Goal: Task Accomplishment & Management: Complete application form

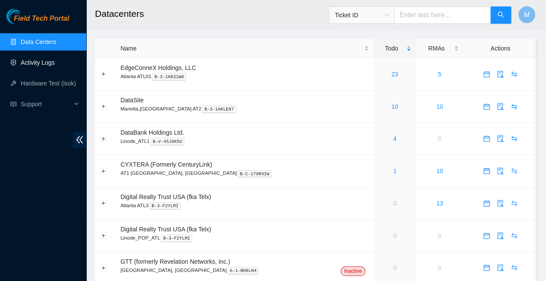
click at [37, 60] on link "Activity Logs" at bounding box center [38, 62] width 34 height 7
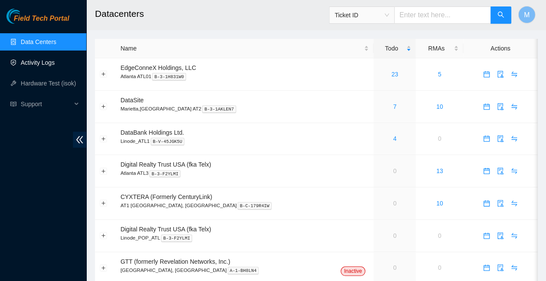
click at [36, 63] on link "Activity Logs" at bounding box center [38, 62] width 34 height 7
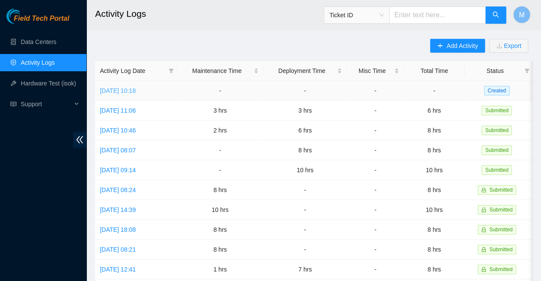
click at [136, 87] on link "[DATE] 10:18" at bounding box center [118, 90] width 36 height 7
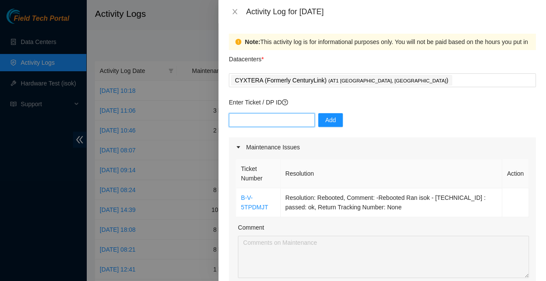
click at [271, 113] on input "text" at bounding box center [272, 120] width 86 height 14
type input "d"
type input "dp83833"
click at [323, 113] on button "Add" at bounding box center [330, 120] width 25 height 14
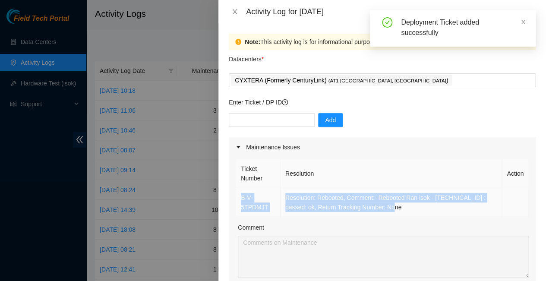
drag, startPoint x: 240, startPoint y: 182, endPoint x: 345, endPoint y: 190, distance: 104.8
click at [345, 190] on tr "B-V-5TPDMJT Resolution: Rebooted, Comment: -Rebooted Ran isok - [TECHNICAL_ID] …" at bounding box center [382, 202] width 293 height 29
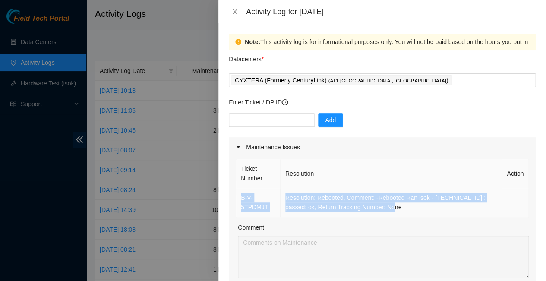
copy tr "B-V-5TPDMJT Resolution: Rebooted, Comment: -Rebooted Ran isok - [TECHNICAL_ID] …"
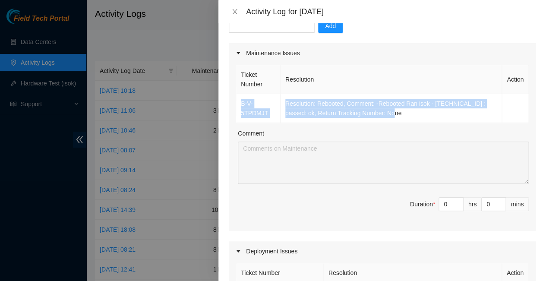
scroll to position [102, 0]
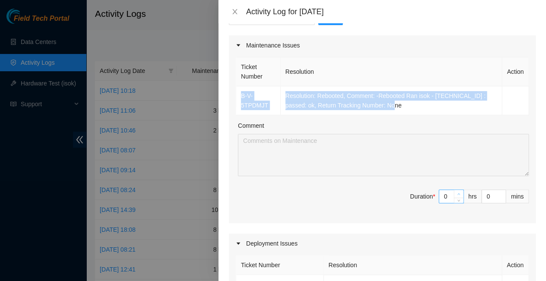
type input "1"
click at [456, 192] on span "up" at bounding box center [458, 194] width 5 height 5
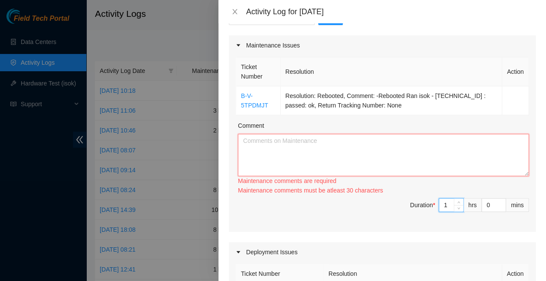
click at [276, 134] on textarea "Comment" at bounding box center [383, 155] width 291 height 42
paste textarea "B-V-5TPDMJT Resolution: Rebooted, Comment: -Rebooted Ran isok - [TECHNICAL_ID] …"
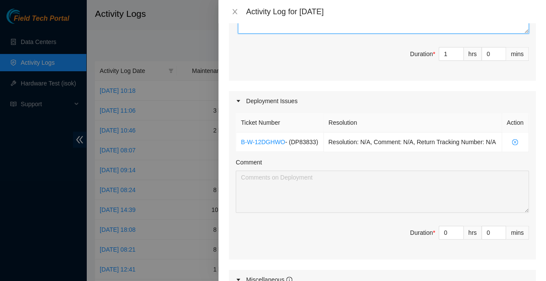
scroll to position [244, 0]
type textarea "B-V-5TPDMJT Resolution: Rebooted, Comment: -Rebooted Ran isok - [TECHNICAL_ID] …"
click at [443, 226] on input "0" at bounding box center [451, 232] width 24 height 13
type input "7"
type input "8"
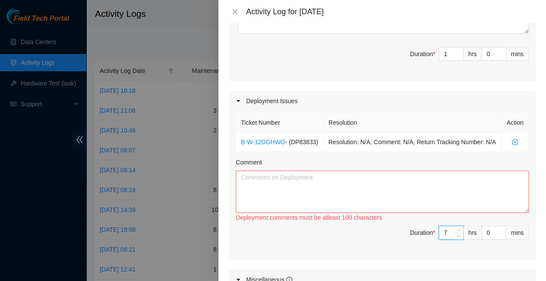
type input "7"
click at [250, 171] on textarea "Comment" at bounding box center [382, 192] width 293 height 42
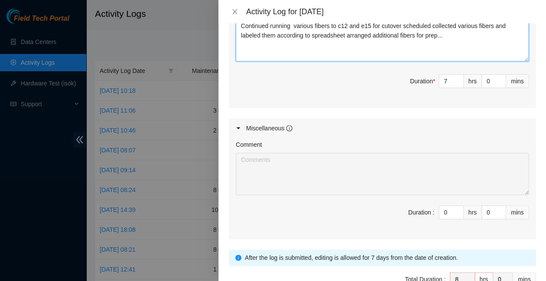
scroll to position [398, 0]
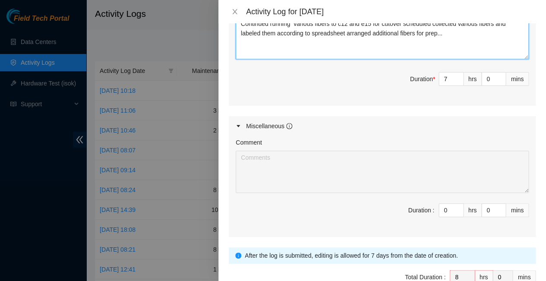
type textarea "Continued running various fibers to c12 and e15 for cutover scheduled collected…"
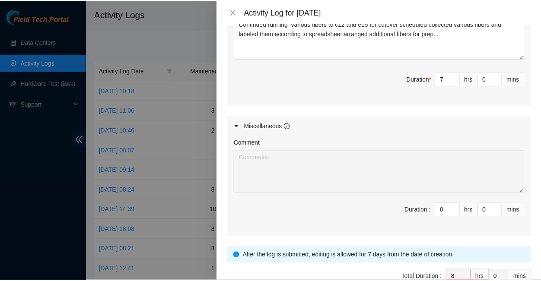
scroll to position [0, 0]
